Goal: Transaction & Acquisition: Subscribe to service/newsletter

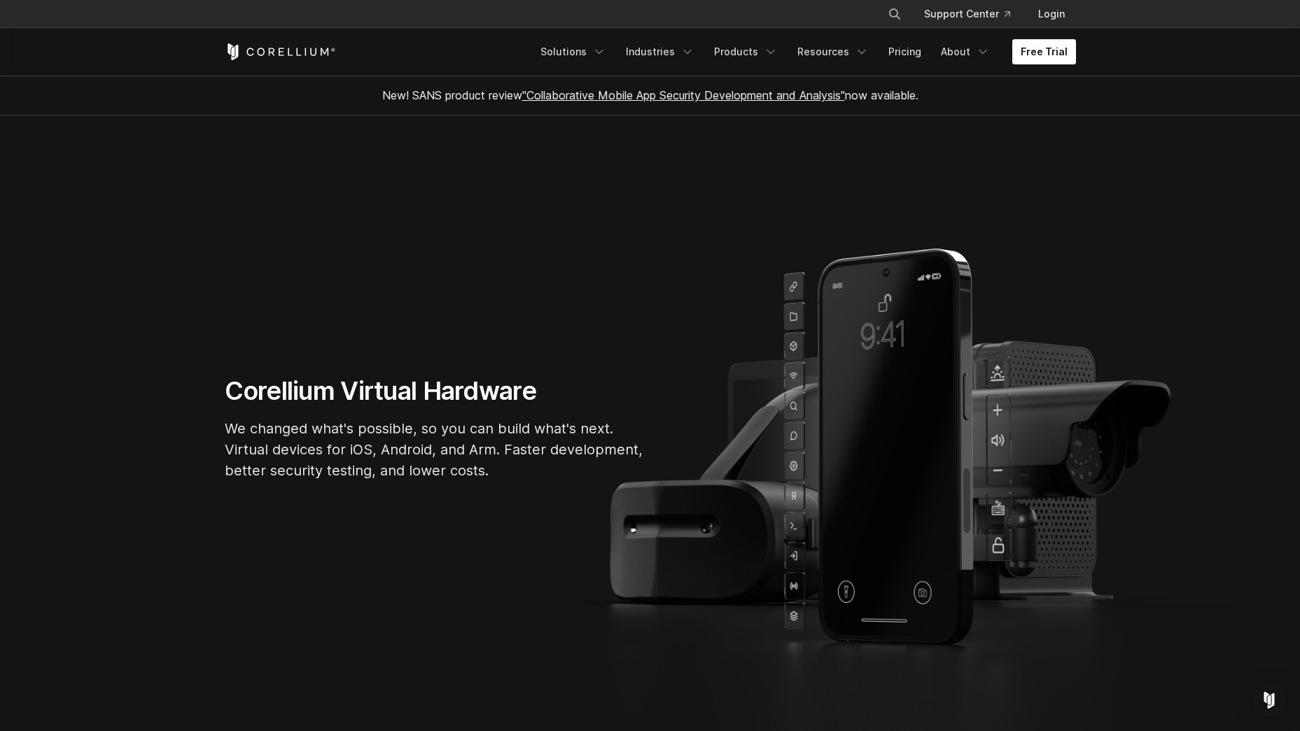
click at [1044, 44] on link "Free Trial" at bounding box center [1044, 51] width 64 height 25
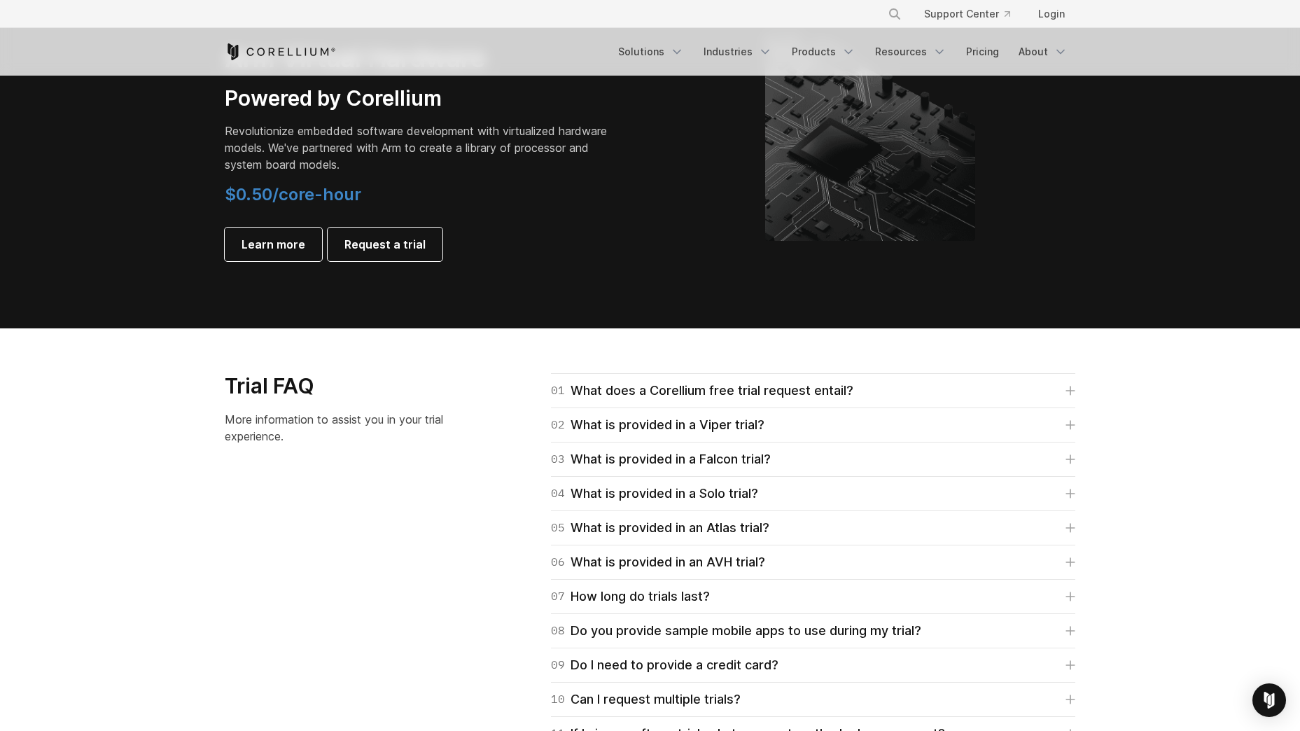
scroll to position [1736, 0]
